Goal: Navigation & Orientation: Go to known website

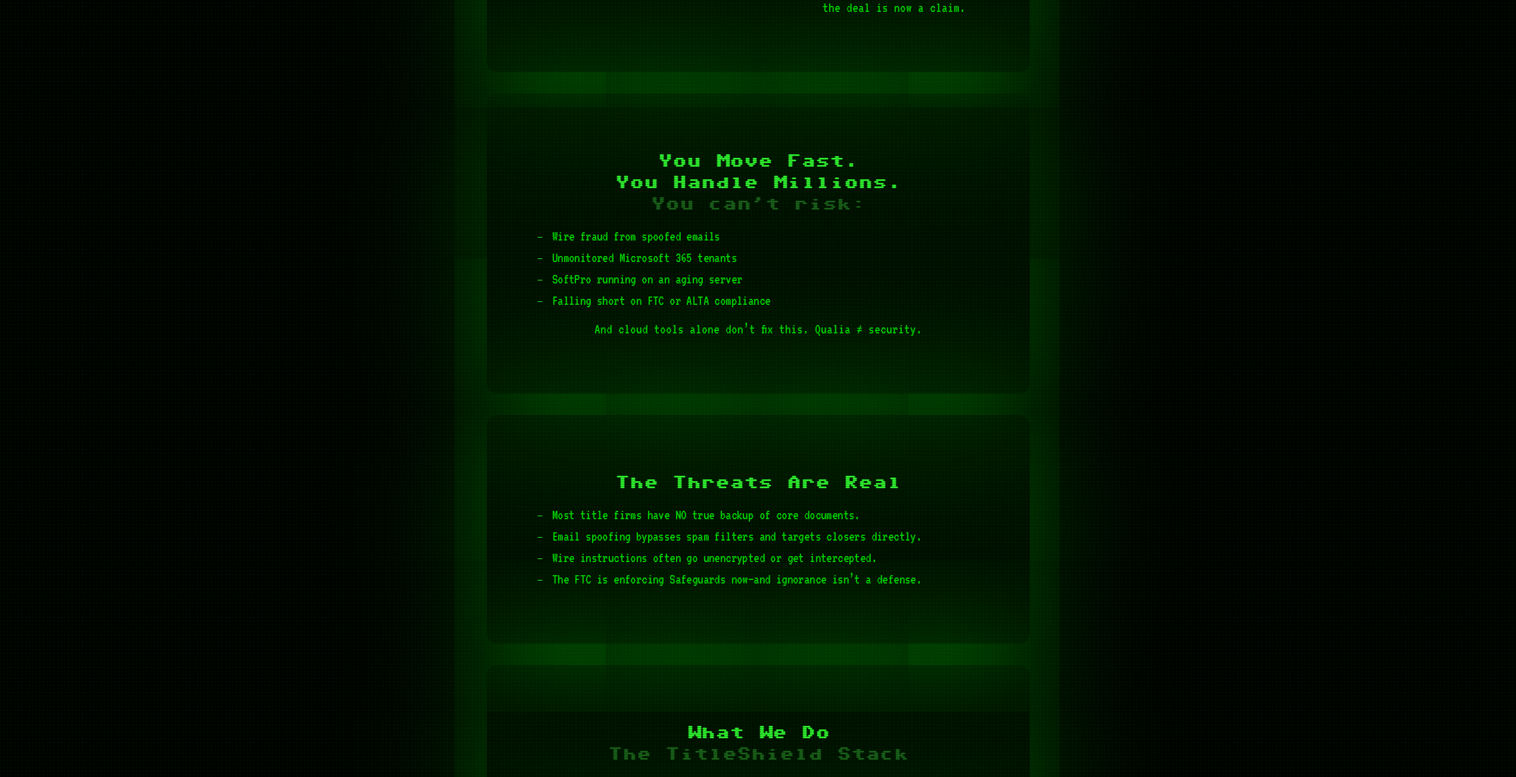
scroll to position [1310, 0]
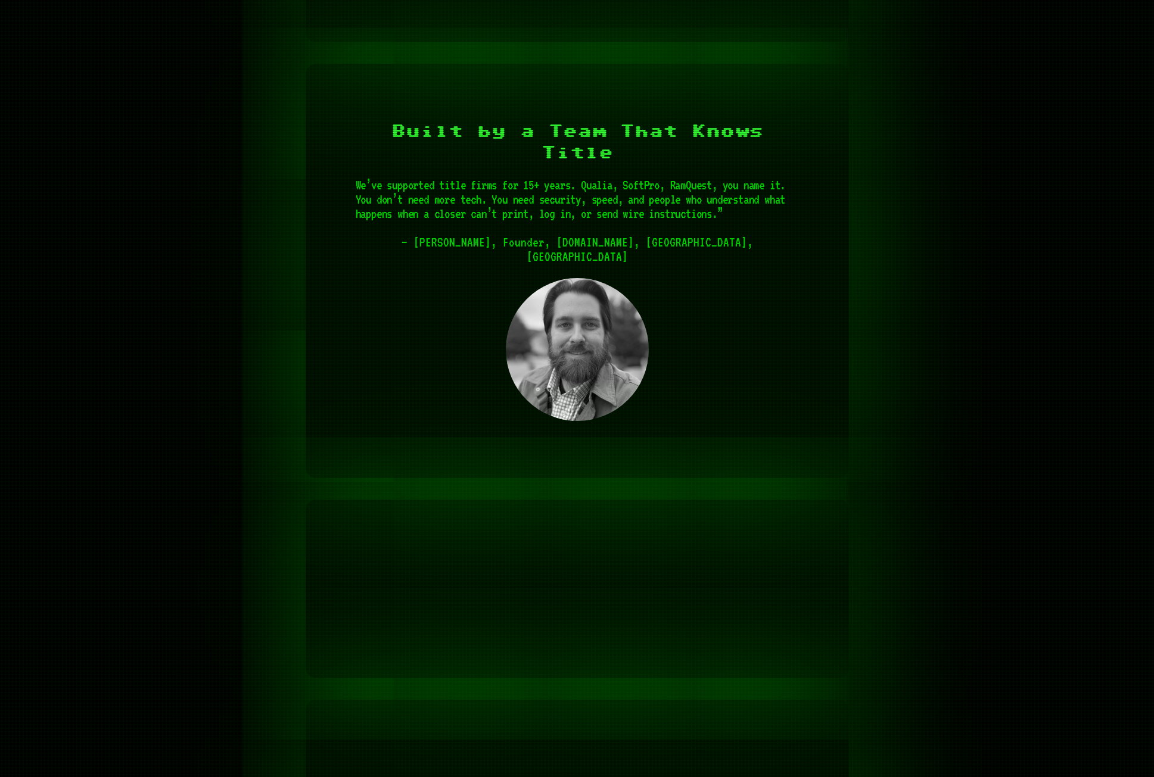
scroll to position [3335, 0]
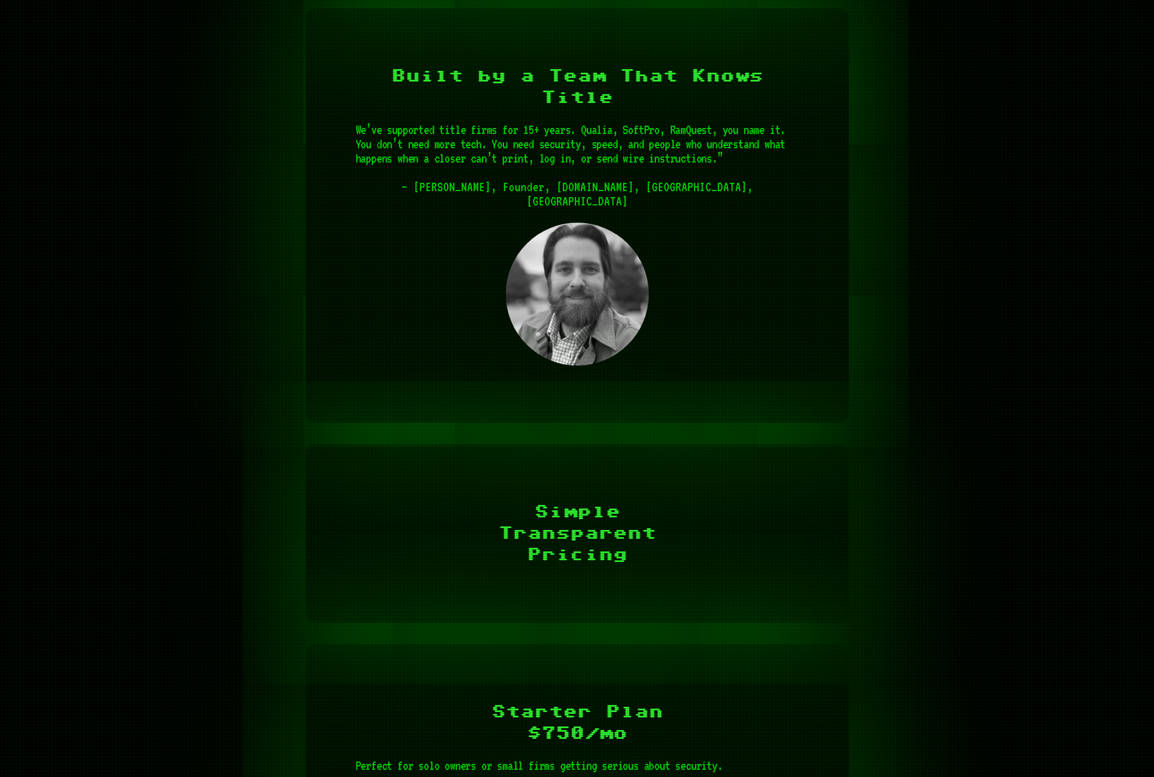
click at [965, 261] on div "Limehawk TitleShield IT Security & Support Built for Title Companies Protect Yo…" at bounding box center [577, 37] width 1154 height 6744
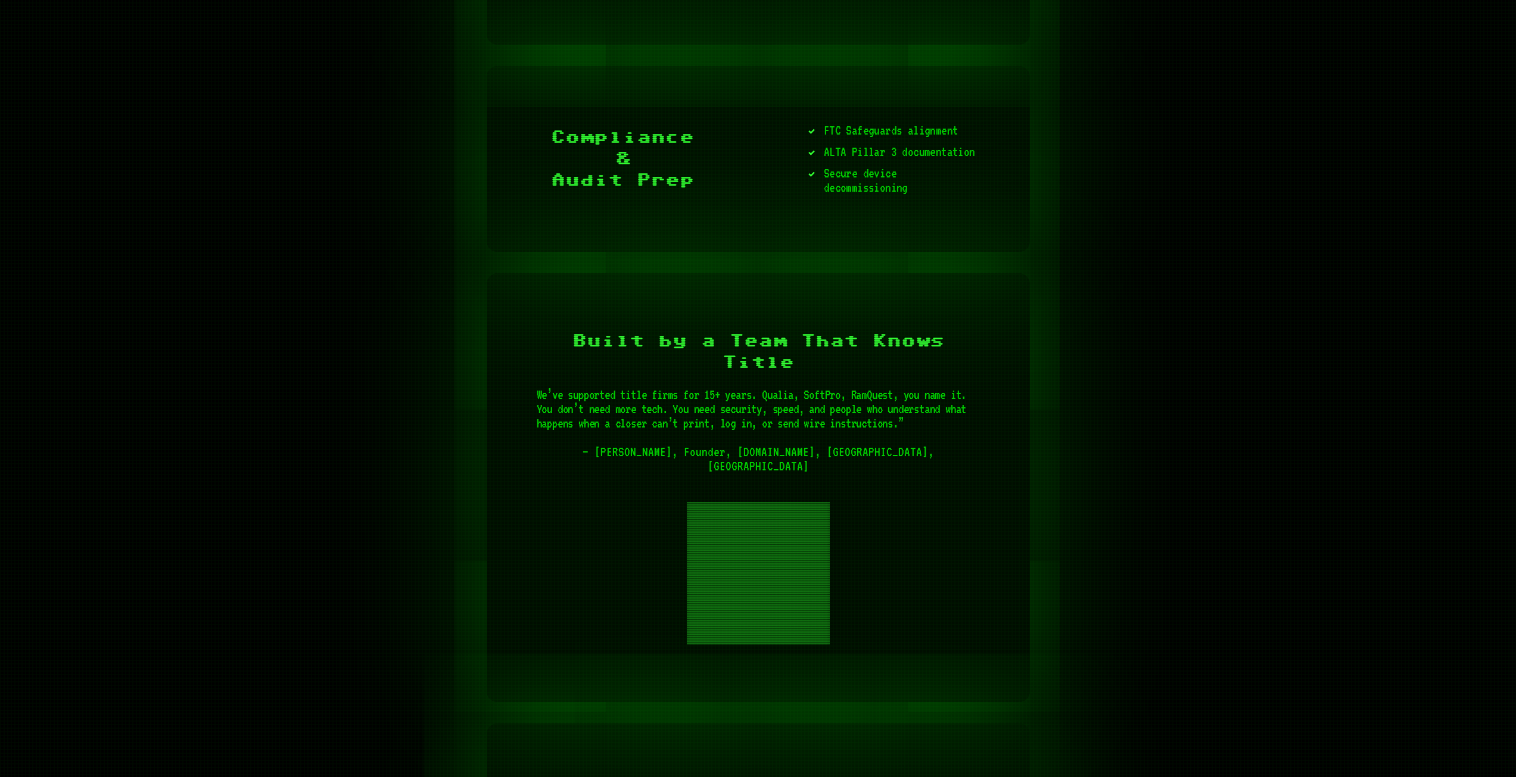
scroll to position [3110, 0]
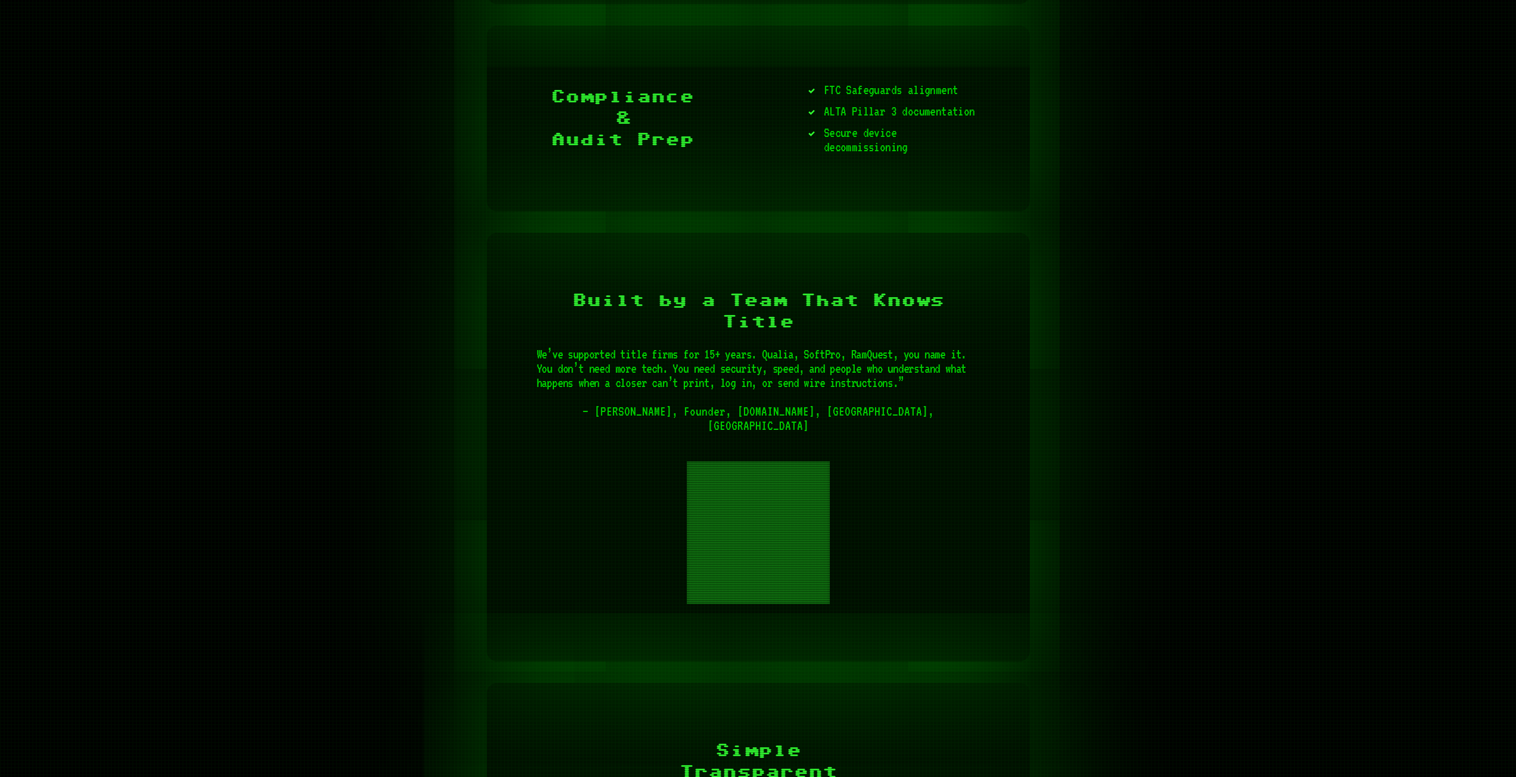
click at [760, 488] on img at bounding box center [758, 533] width 143 height 143
